Goal: Task Accomplishment & Management: Use online tool/utility

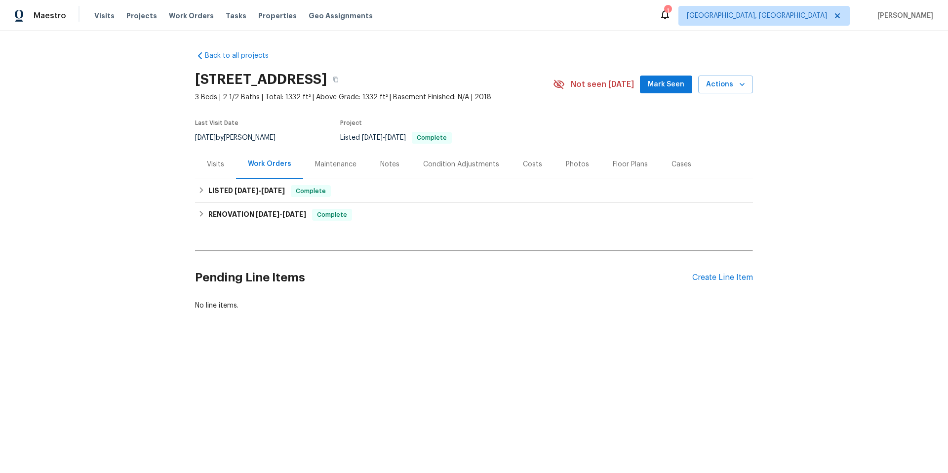
click at [223, 163] on div "Visits" at bounding box center [215, 164] width 41 height 29
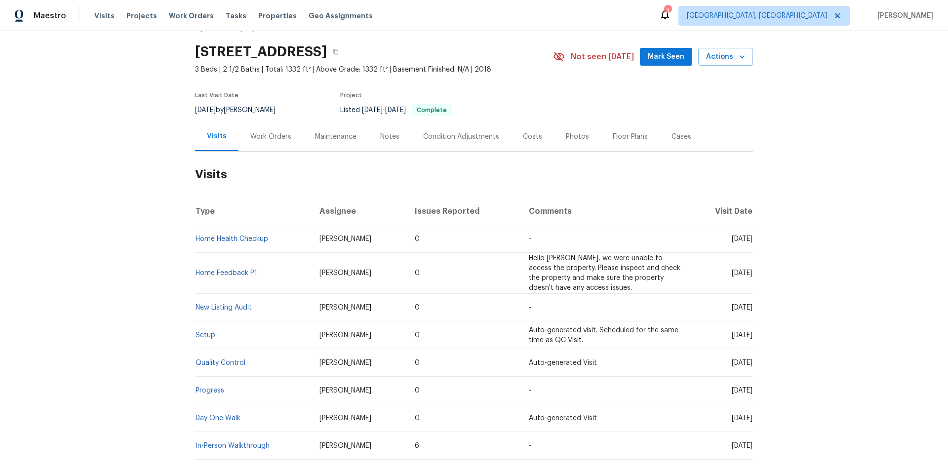
scroll to position [29, 0]
click at [742, 59] on icon "button" at bounding box center [743, 56] width 10 height 10
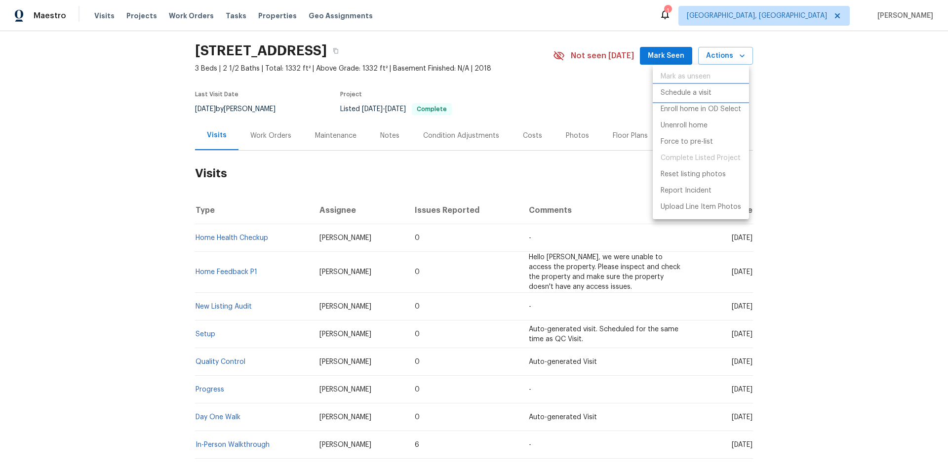
click at [716, 94] on li "Schedule a visit" at bounding box center [701, 93] width 96 height 16
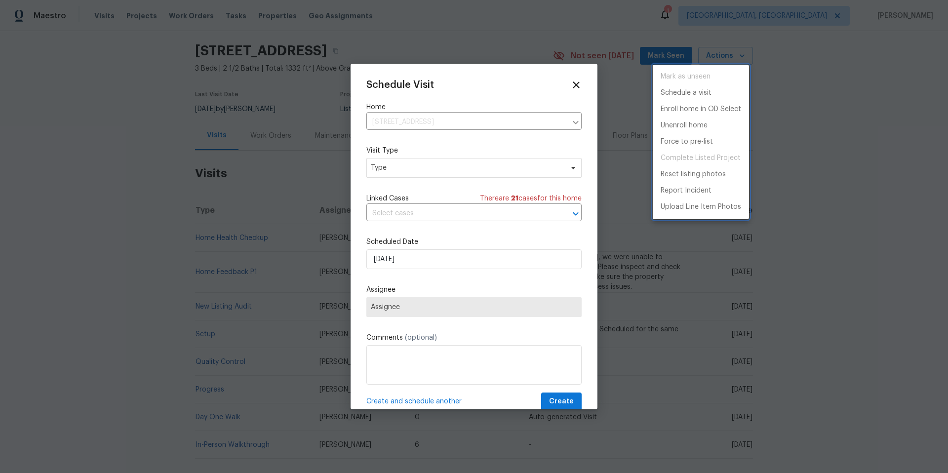
click at [507, 168] on div at bounding box center [474, 236] width 948 height 473
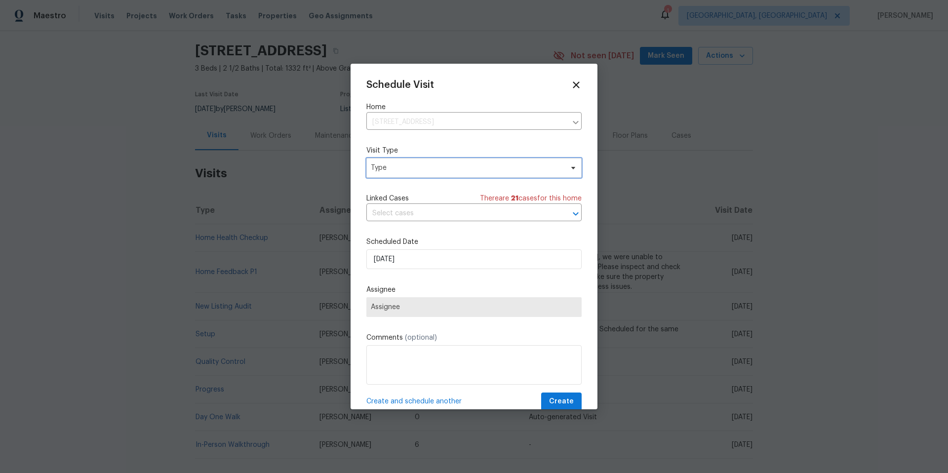
click at [476, 169] on span "Type" at bounding box center [467, 168] width 192 height 10
type input "sma"
click at [430, 229] on div "SmartRent Issue" at bounding box center [423, 228] width 109 height 14
click at [410, 227] on div "SmartRent Issue" at bounding box center [399, 228] width 54 height 10
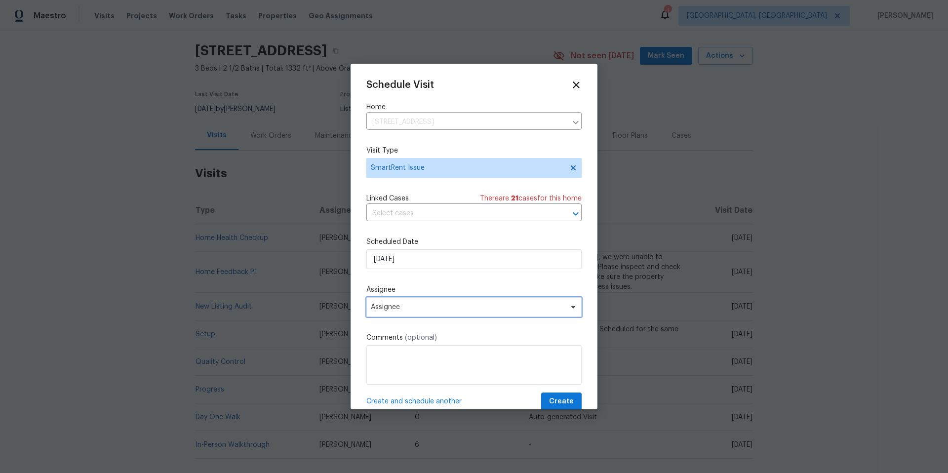
click at [439, 312] on span "Assignee" at bounding box center [474, 307] width 215 height 20
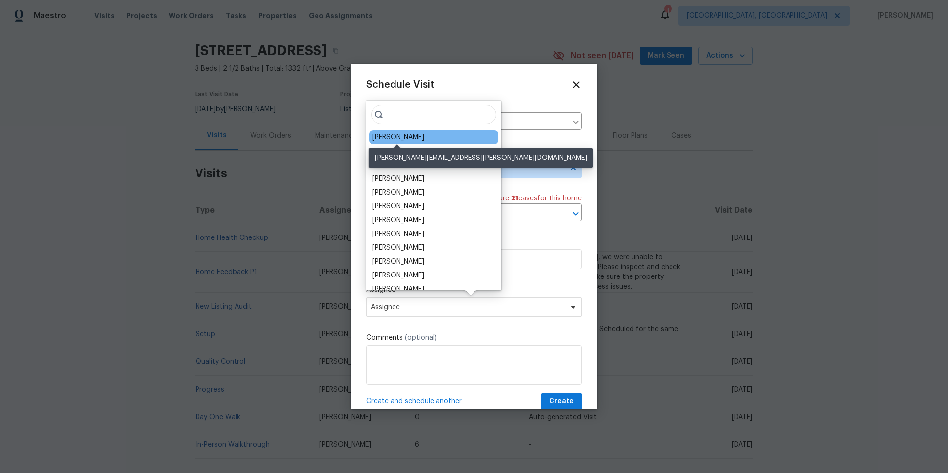
click at [403, 139] on div "Calley Sanchez" at bounding box center [398, 137] width 52 height 10
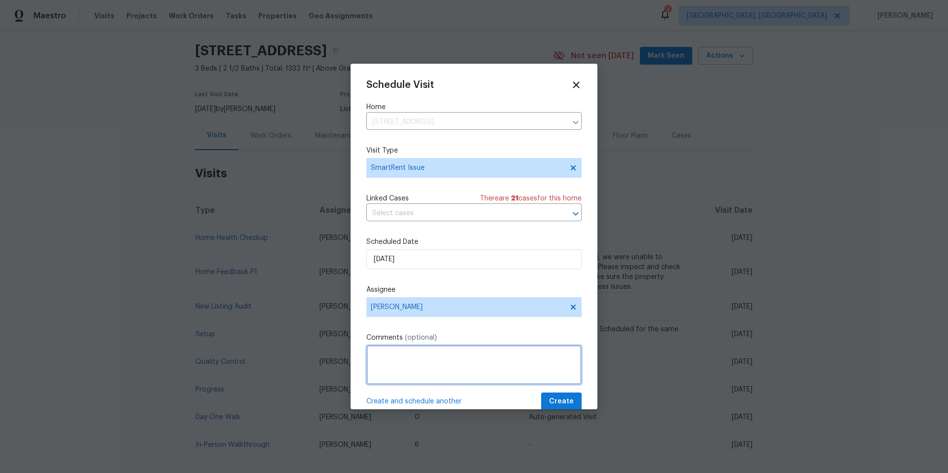
click at [408, 359] on textarea at bounding box center [474, 365] width 215 height 40
type textarea "#"
paste textarea "This home is currently in Traditional Listing that is eligible to be switched t…"
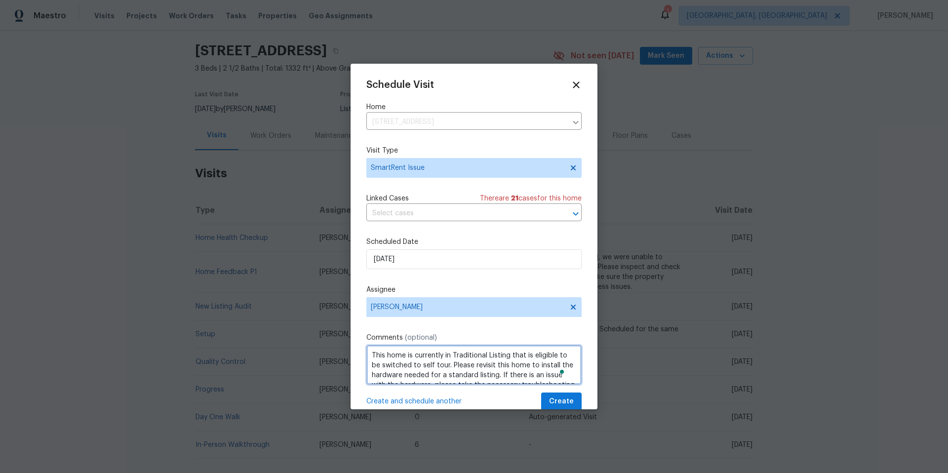
scroll to position [34, 0]
type textarea "This home is currently in Traditional Listing that is eligible to be switched t…"
click at [560, 401] on span "Create" at bounding box center [561, 402] width 25 height 12
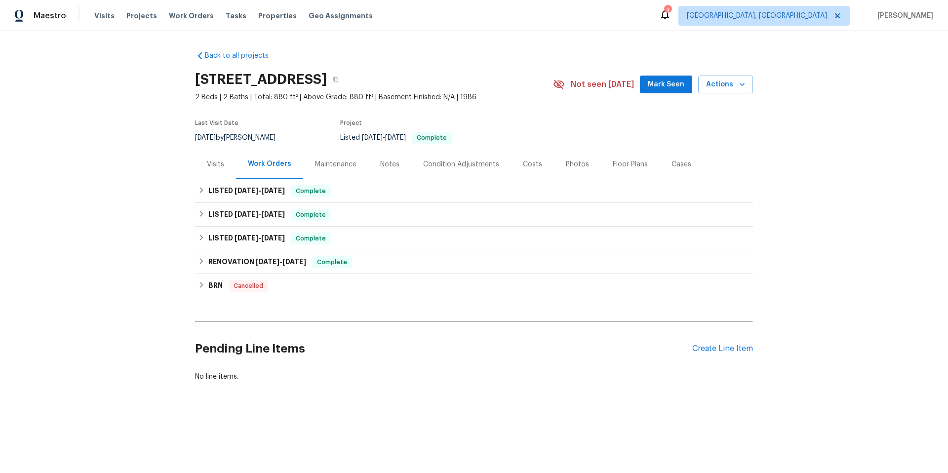
click at [211, 165] on div "Visits" at bounding box center [215, 165] width 17 height 10
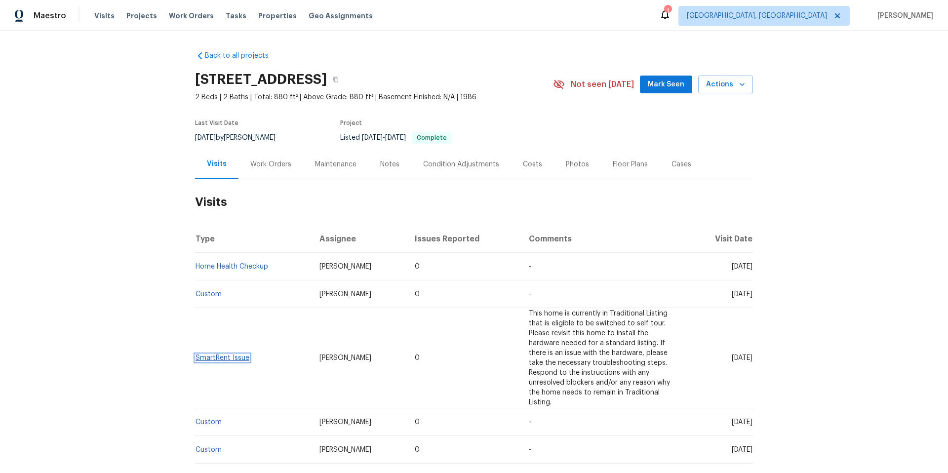
click at [238, 355] on link "SmartRent Issue" at bounding box center [223, 358] width 54 height 7
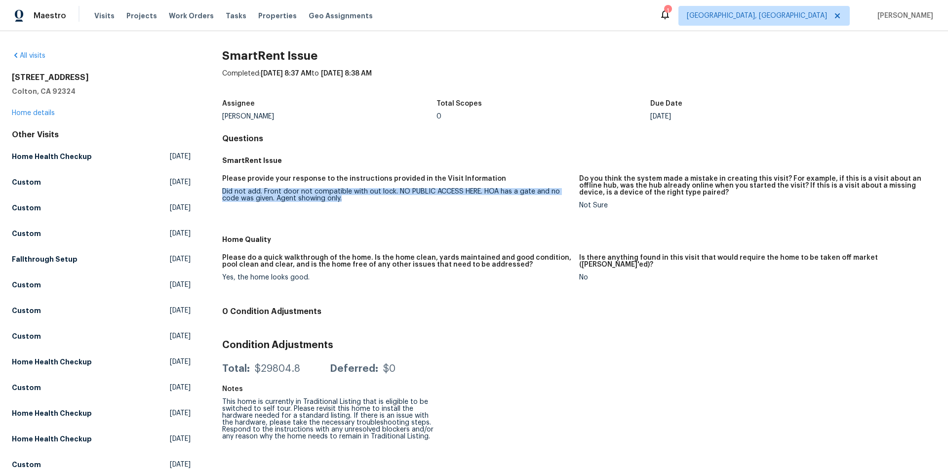
drag, startPoint x: 342, startPoint y: 200, endPoint x: 243, endPoint y: 185, distance: 100.9
click at [243, 185] on figure "Please provide your response to the instructions provided in the Visit Informat…" at bounding box center [400, 199] width 357 height 49
copy figure "Did not add. Front door not compatible with out lock. NO PUBLIC ACCESS HERE. HO…"
